Goal: Information Seeking & Learning: Learn about a topic

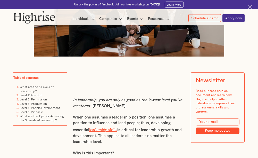
scroll to position [129, 0]
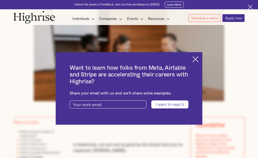
click at [198, 58] on img at bounding box center [195, 59] width 6 height 6
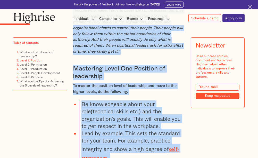
scroll to position [811, 0]
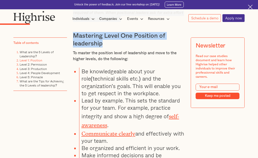
drag, startPoint x: 72, startPoint y: 41, endPoint x: 171, endPoint y: 44, distance: 98.4
click at [171, 44] on div "In leadership, you are only as good as the lowest level you’ve mastered - [PERS…" at bounding box center [129, 10] width 112 height 1100
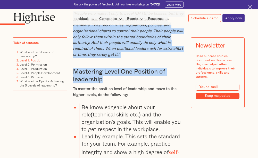
scroll to position [708, 0]
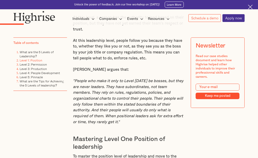
click at [208, 129] on div "Newsletter Read our case studies document and learn how Highrise helped other i…" at bounding box center [218, 89] width 54 height 103
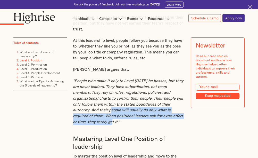
drag, startPoint x: 181, startPoint y: 115, endPoint x: 76, endPoint y: 110, distance: 105.2
click at [76, 110] on em ""People who make it only to Level [DATE] be bosses, but they are never leaders.…" at bounding box center [128, 101] width 111 height 45
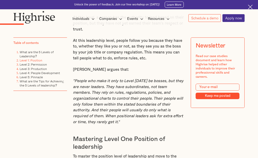
drag, startPoint x: 76, startPoint y: 110, endPoint x: 82, endPoint y: 120, distance: 10.9
click at [82, 120] on p ""People who make it only to Level [DATE] be bosses, but they are never leaders.…" at bounding box center [129, 101] width 112 height 47
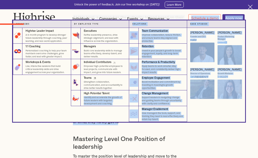
drag, startPoint x: 77, startPoint y: 118, endPoint x: 123, endPoint y: 94, distance: 52.3
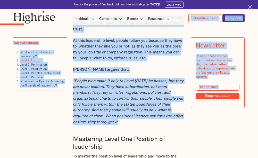
click at [251, 7] on img at bounding box center [250, 7] width 5 height 5
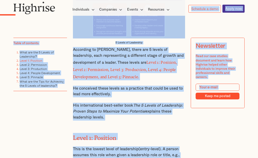
scroll to position [544, 0]
click at [173, 107] on p "His international best-seller book The 5 Levels of Leadership: Proven Steps to …" at bounding box center [129, 112] width 112 height 18
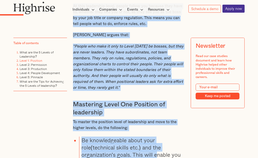
scroll to position [733, 0]
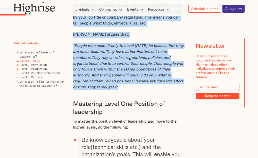
drag, startPoint x: 72, startPoint y: 79, endPoint x: 180, endPoint y: 84, distance: 108.1
click at [180, 84] on div "In leadership, you are only as good as the lowest level you’ve mastered - [PERS…" at bounding box center [129, 78] width 112 height 1100
drag, startPoint x: 180, startPoint y: 84, endPoint x: 143, endPoint y: 63, distance: 43.0
copy div "Level 1: Position This is the lowest level of leadership(entry-level). A person…"
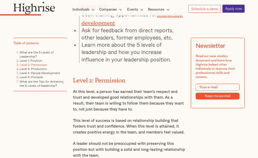
scroll to position [991, 0]
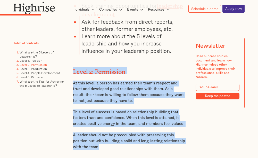
drag, startPoint x: 72, startPoint y: 62, endPoint x: 181, endPoint y: 142, distance: 135.5
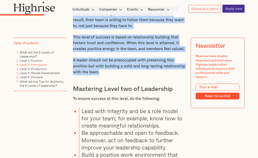
scroll to position [1068, 0]
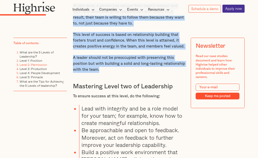
copy div "Level 2: Permission At this level, a person has earned their team's respect and…"
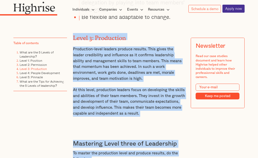
scroll to position [1292, 0]
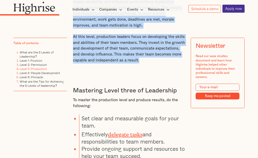
drag, startPoint x: 73, startPoint y: 68, endPoint x: 161, endPoint y: 50, distance: 89.6
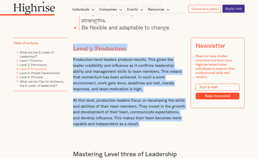
scroll to position [1215, 0]
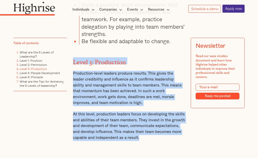
copy div "Level 3: Production Production-level leaders produce results. This gives the le…"
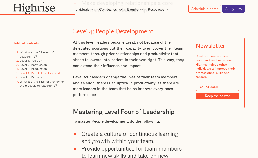
scroll to position [1498, 0]
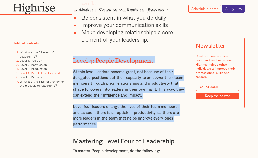
drag, startPoint x: 72, startPoint y: 49, endPoint x: 144, endPoint y: 114, distance: 97.2
drag, startPoint x: 144, startPoint y: 114, endPoint x: 111, endPoint y: 76, distance: 50.2
copy div "Level 4: People Development At this level, leaders become great, not because of…"
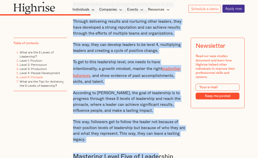
scroll to position [1862, 0]
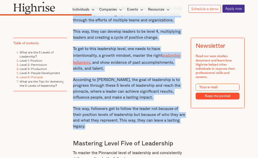
drag, startPoint x: 72, startPoint y: 42, endPoint x: 156, endPoint y: 121, distance: 114.6
copy div "Level 5: Pinnacle This is the highest and most difficult level of leadership to…"
